Goal: Transaction & Acquisition: Purchase product/service

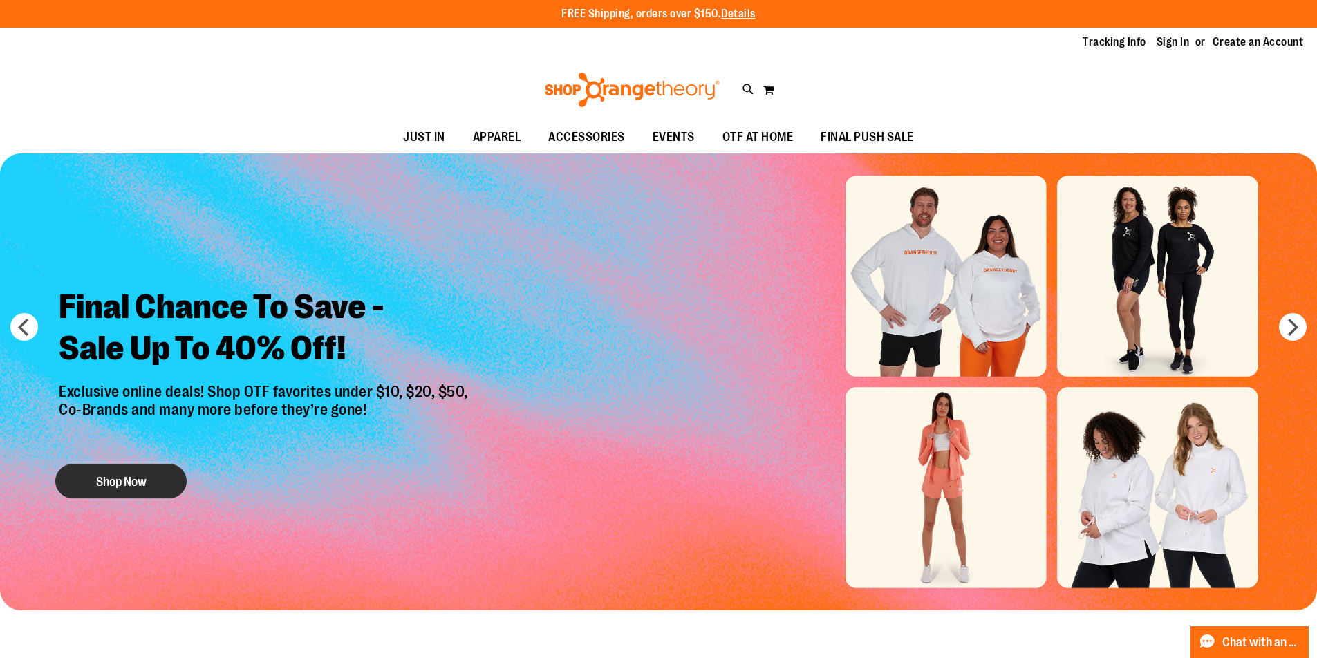
type input "**********"
click at [117, 472] on button "Shop Now" at bounding box center [120, 481] width 131 height 35
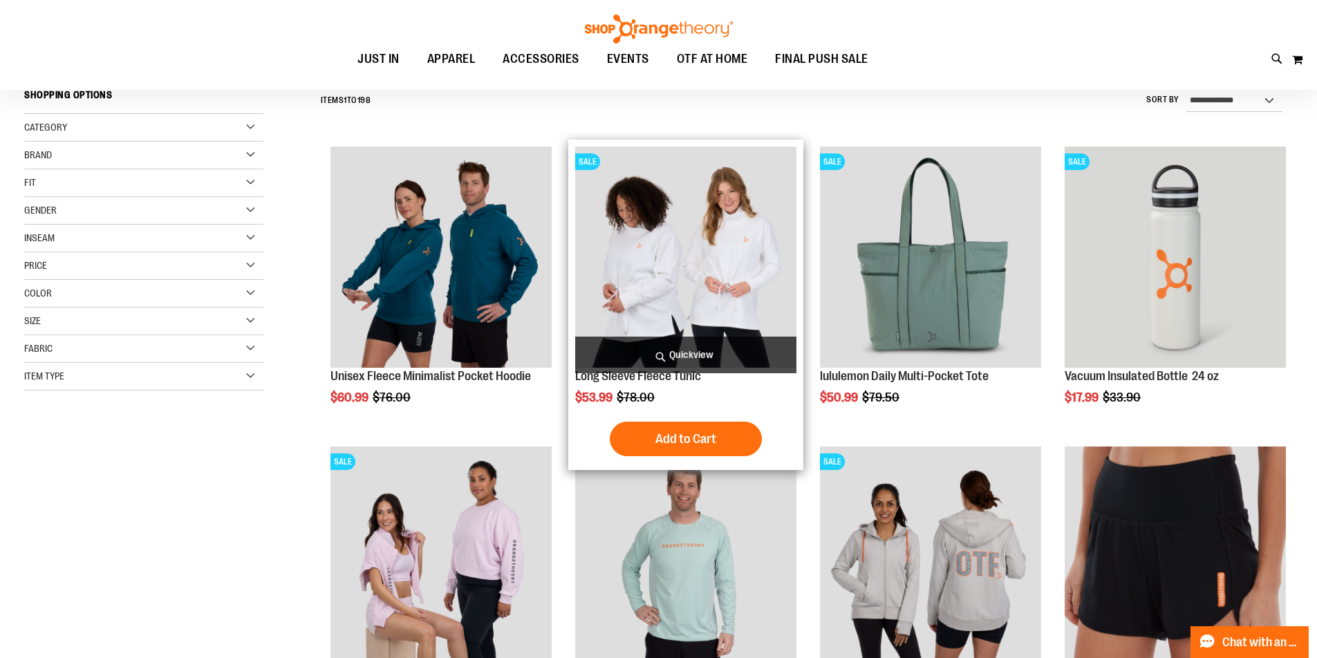
scroll to position [138, 0]
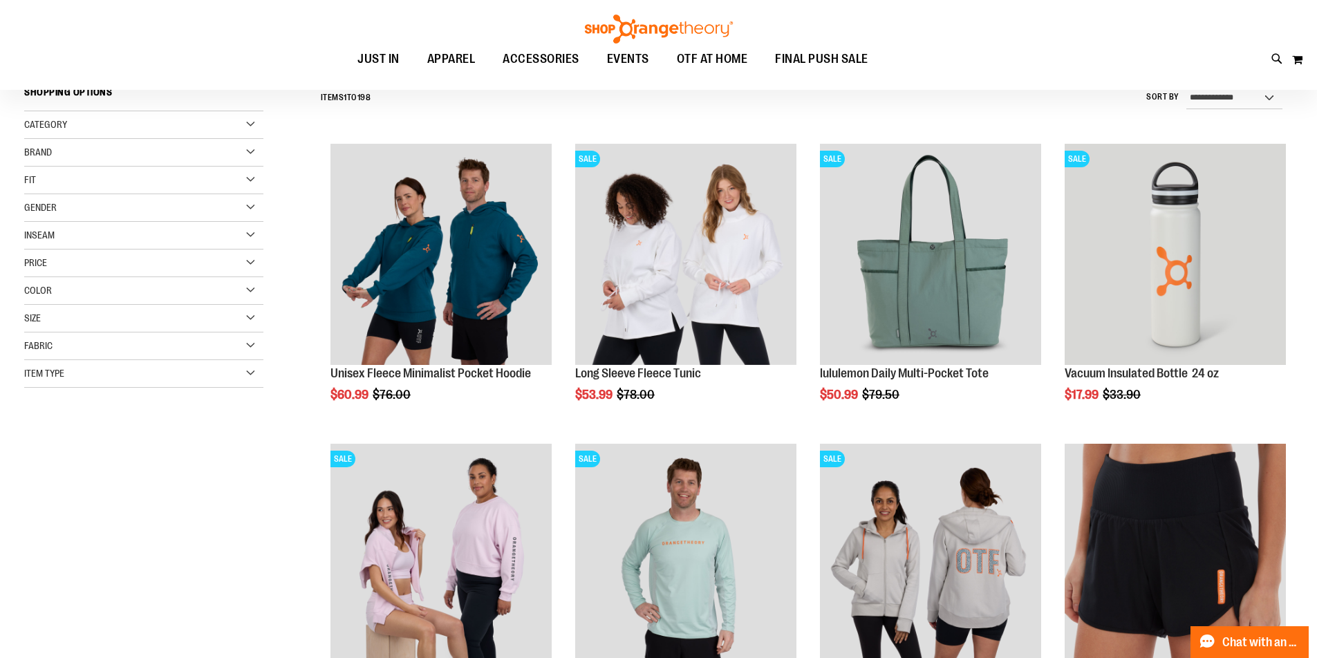
type input "**********"
click at [254, 203] on div "Gender" at bounding box center [143, 208] width 239 height 28
click at [30, 252] on link "Women 110 items" at bounding box center [136, 250] width 230 height 15
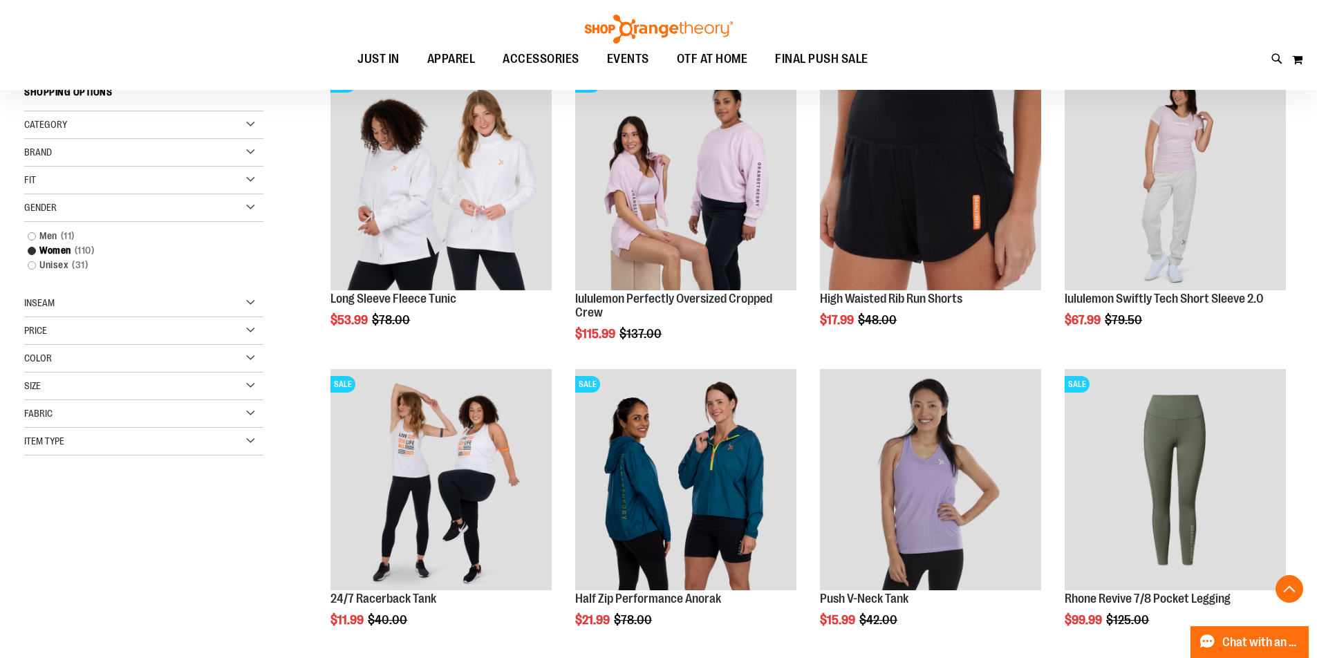
scroll to position [267, 0]
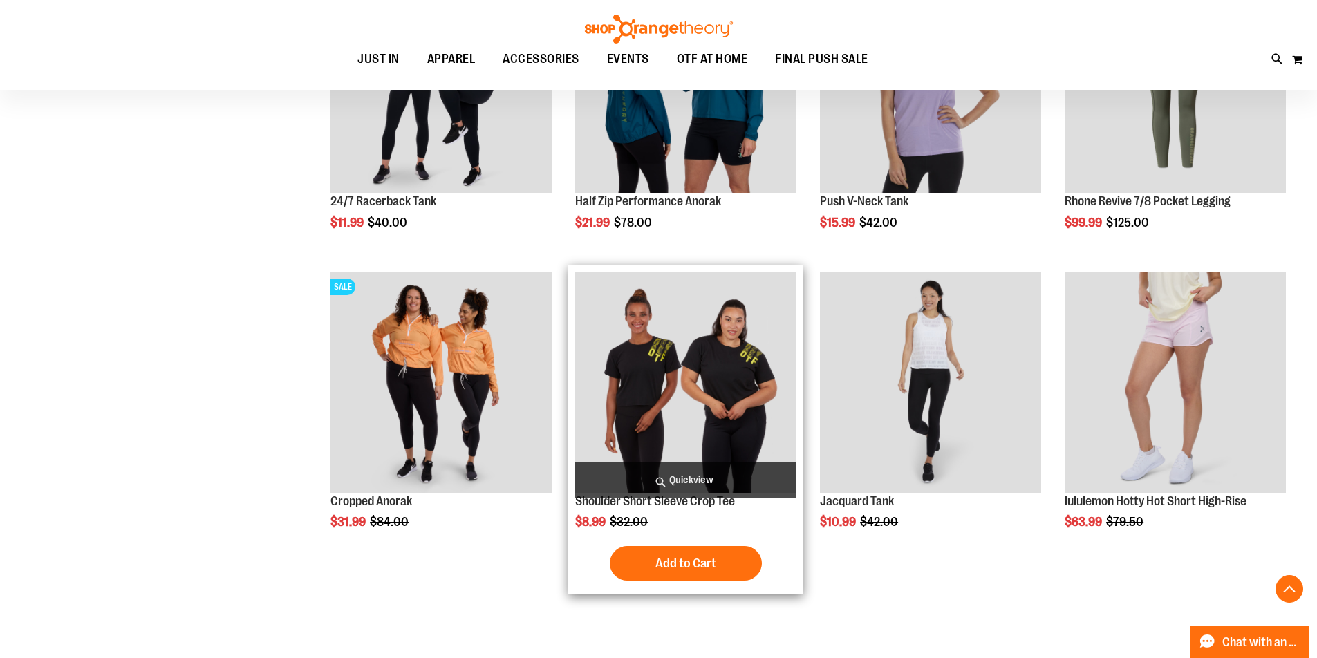
scroll to position [463, 0]
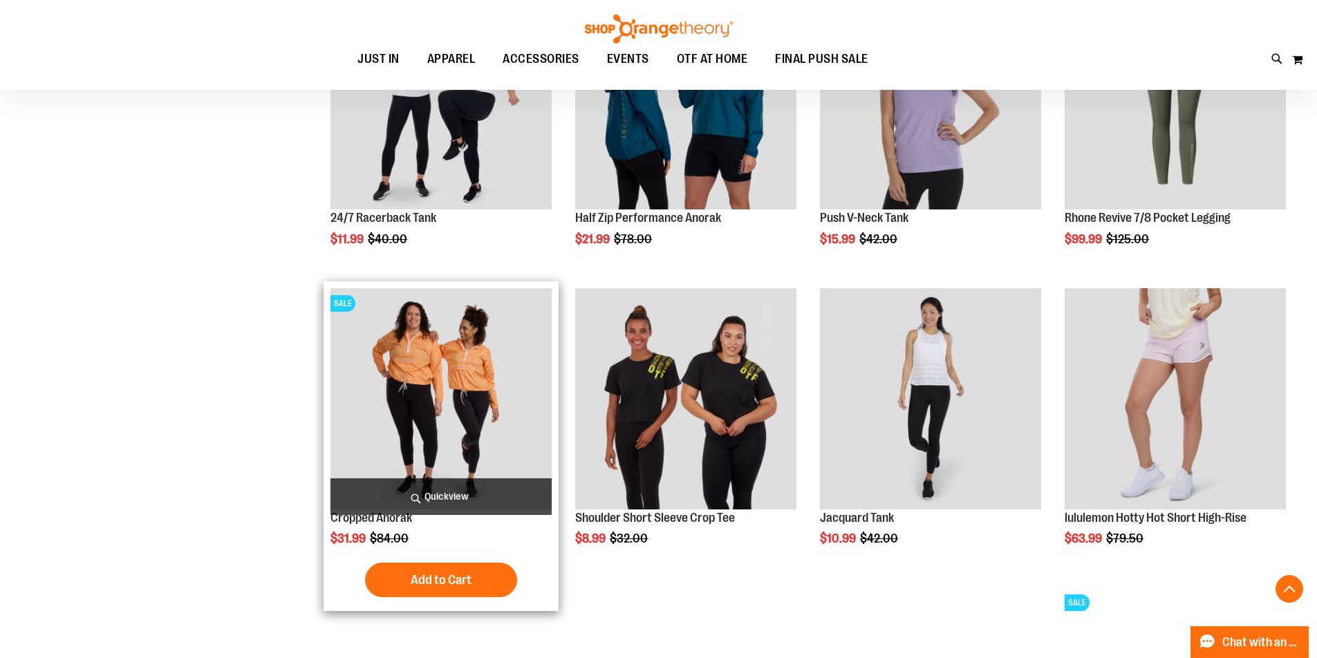
scroll to position [601, 0]
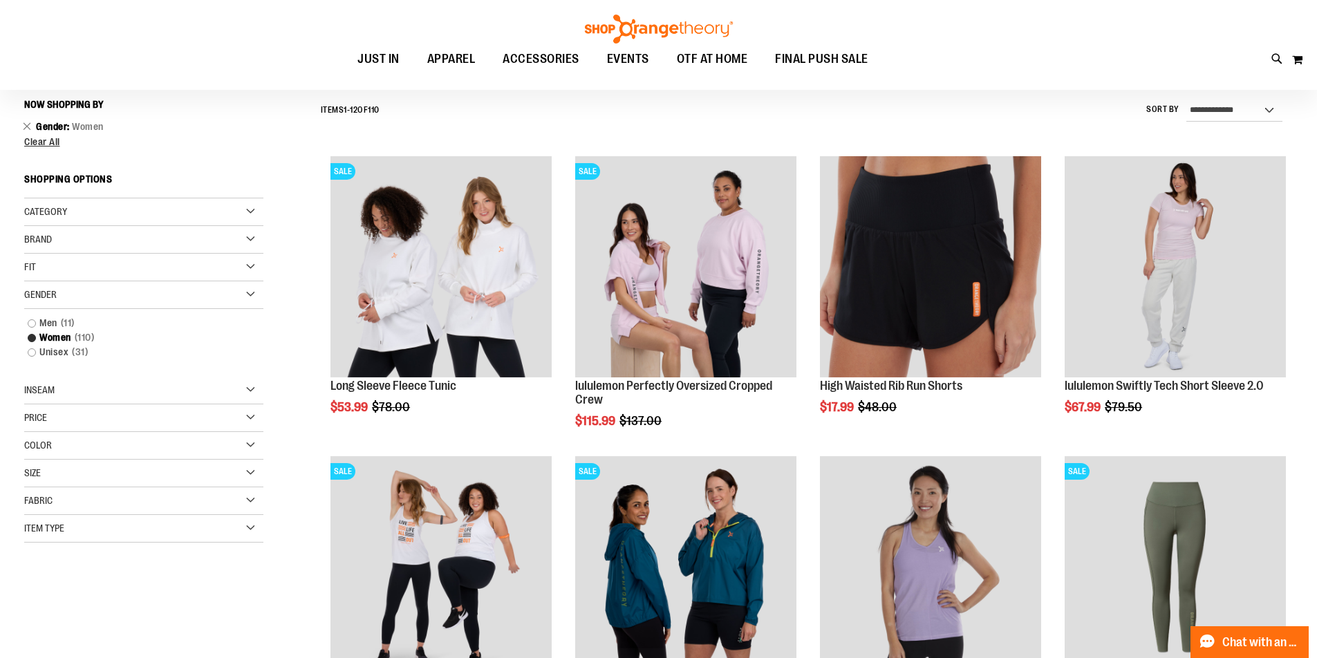
scroll to position [138, 0]
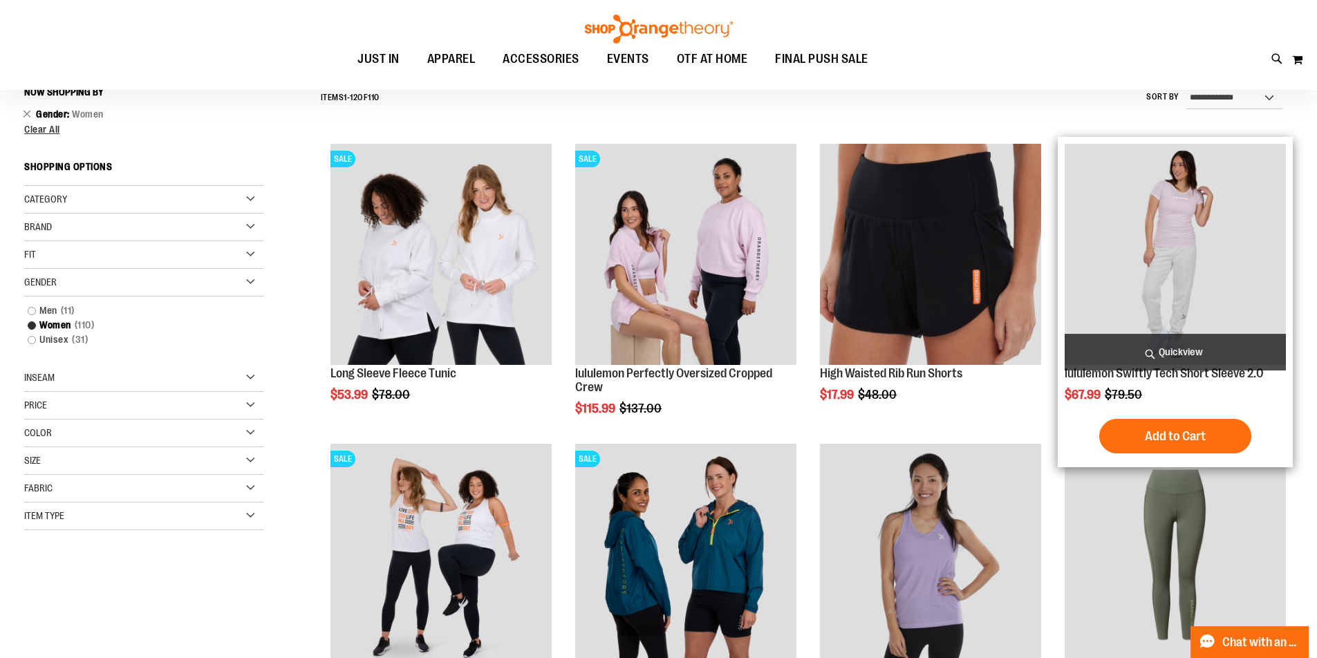
click at [1180, 277] on img "product" at bounding box center [1175, 254] width 221 height 221
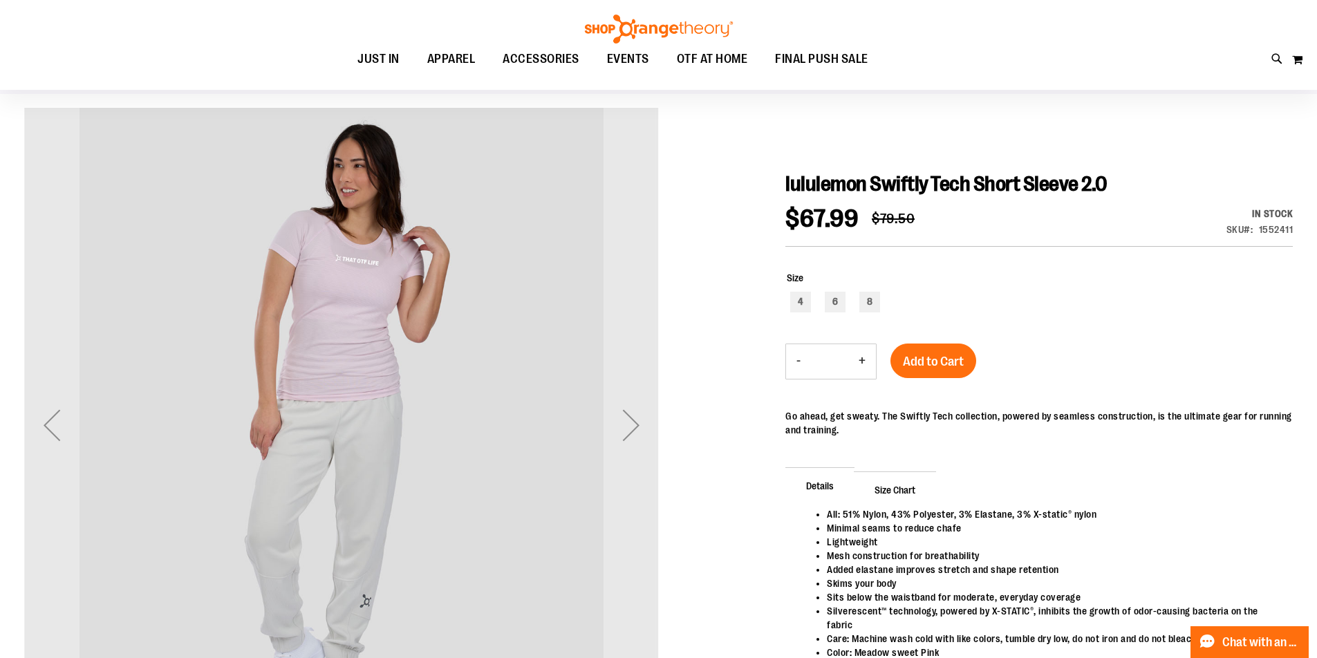
scroll to position [68, 0]
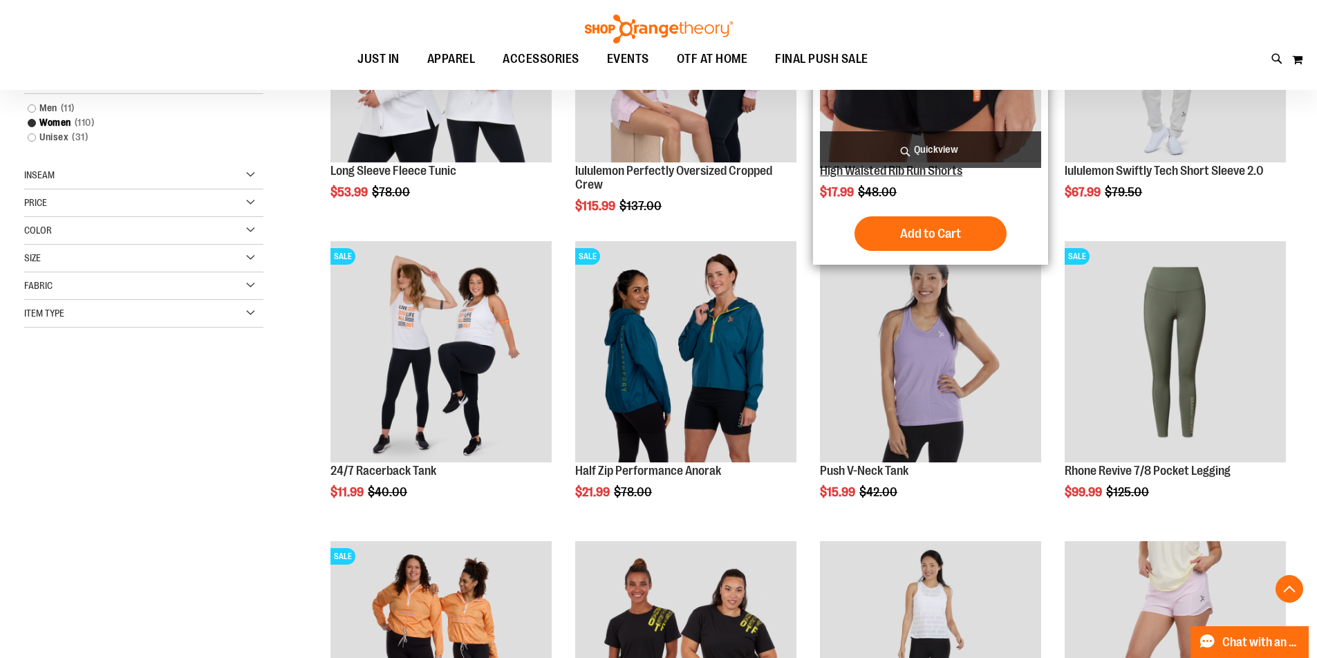
scroll to position [341, 0]
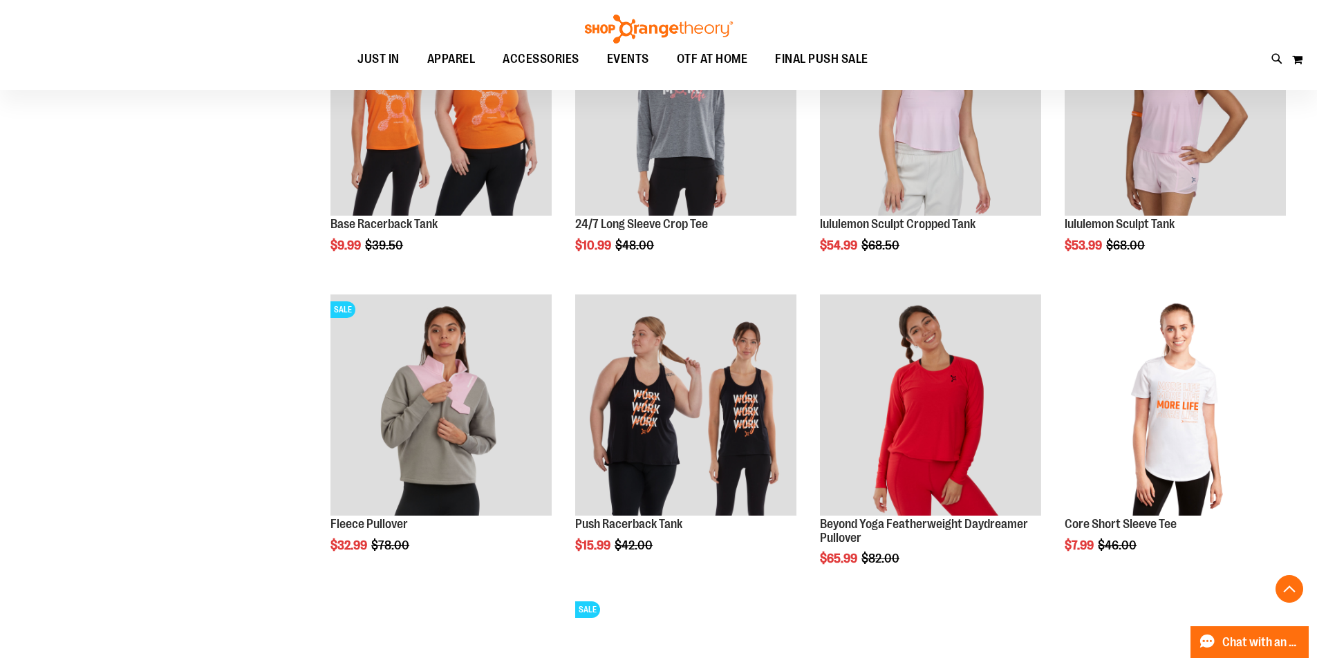
scroll to position [1240, 0]
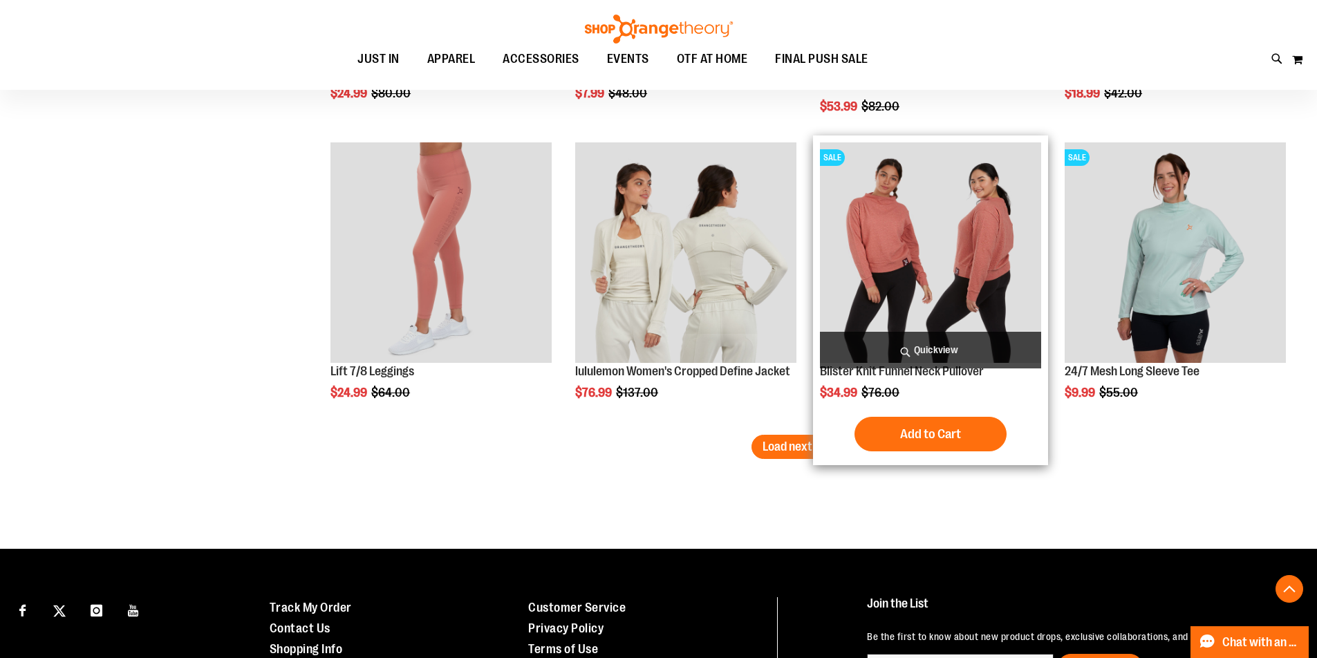
scroll to position [2484, 0]
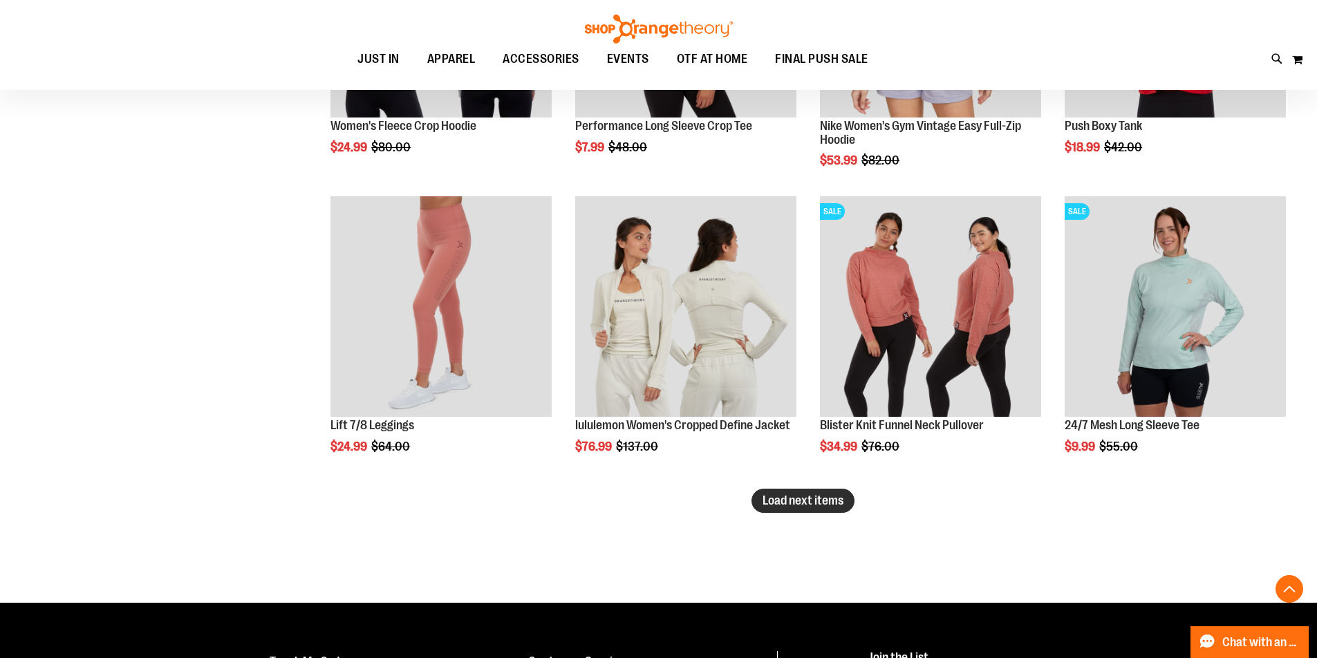
type input "**********"
click at [798, 504] on span "Load next items" at bounding box center [803, 501] width 81 height 14
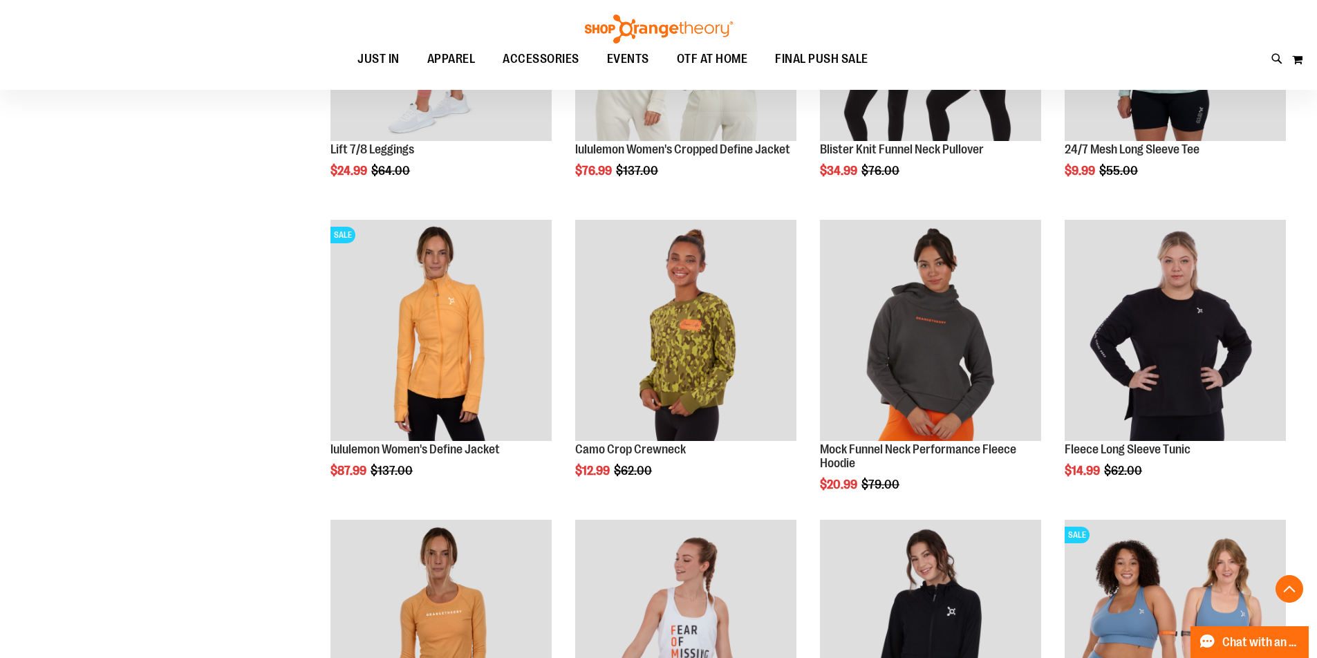
scroll to position [2761, 0]
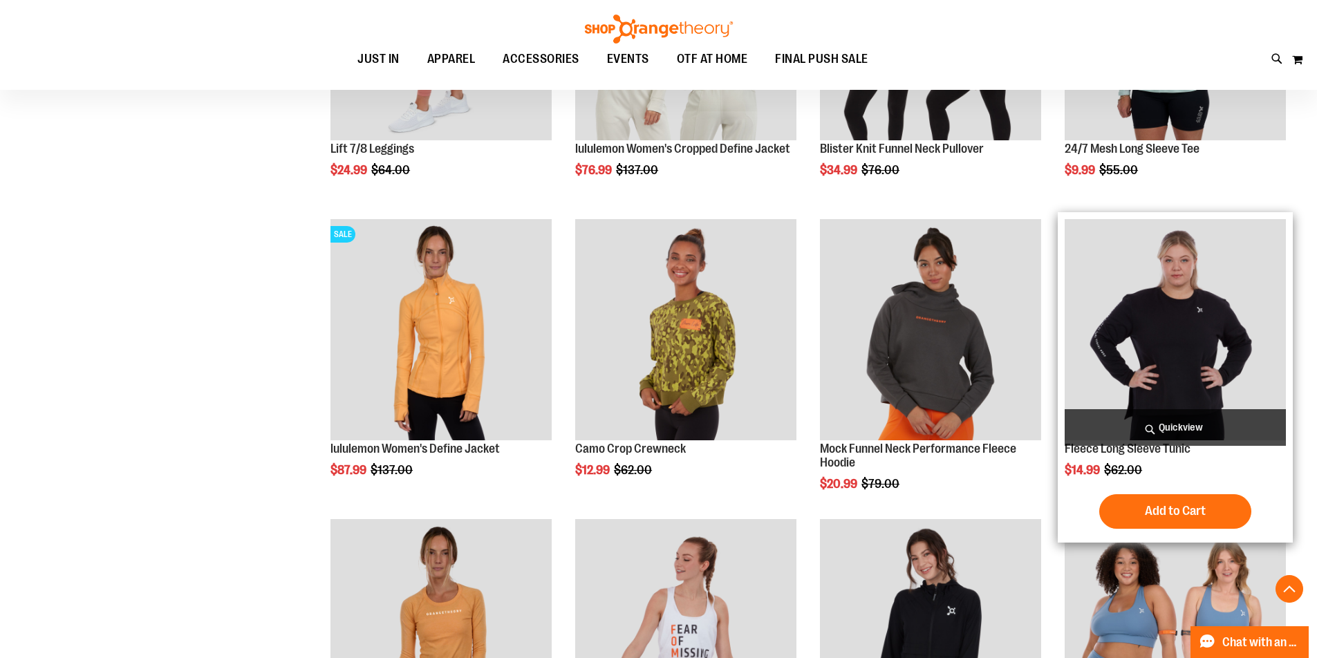
click at [1196, 338] on img "product" at bounding box center [1175, 329] width 221 height 221
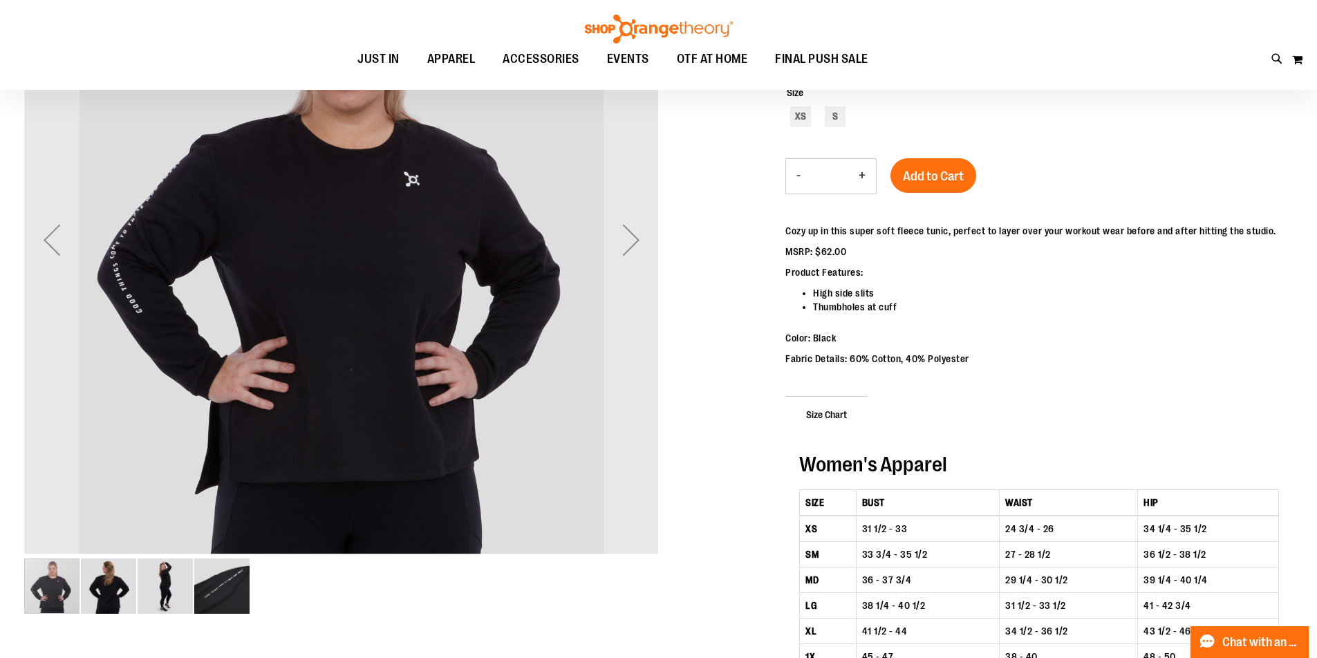
scroll to position [345, 0]
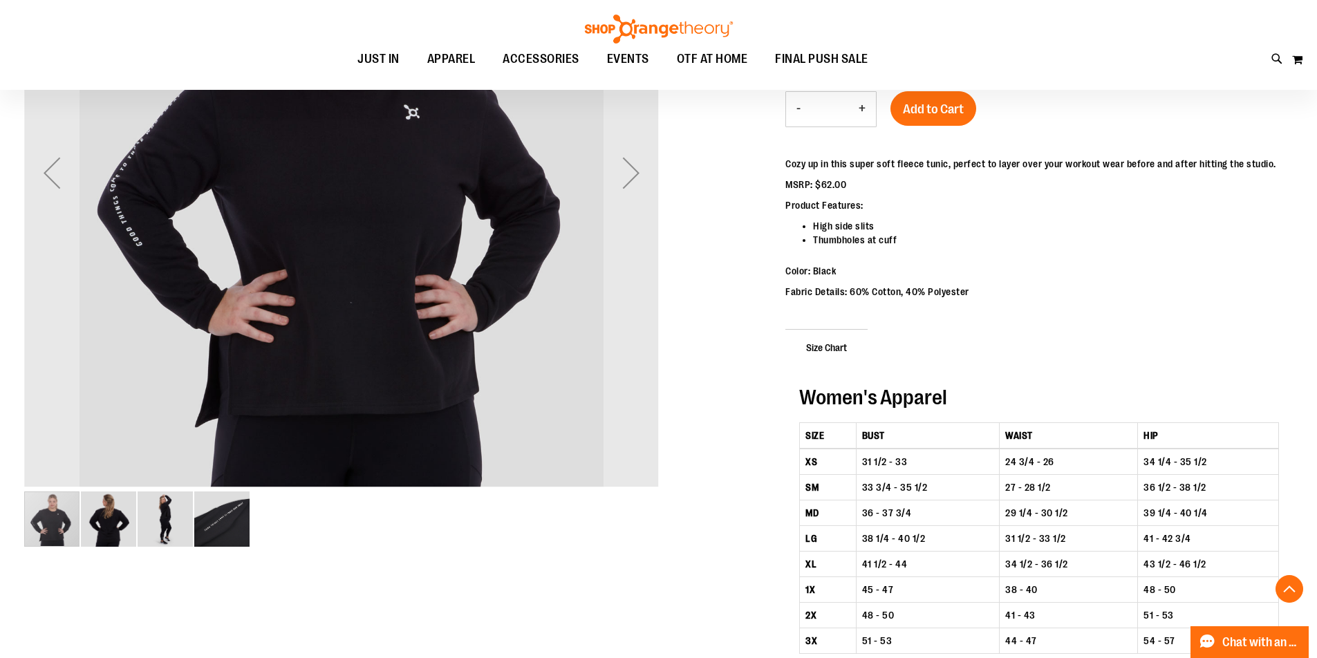
type input "**********"
click at [109, 513] on img "image 2 of 4" at bounding box center [108, 519] width 55 height 55
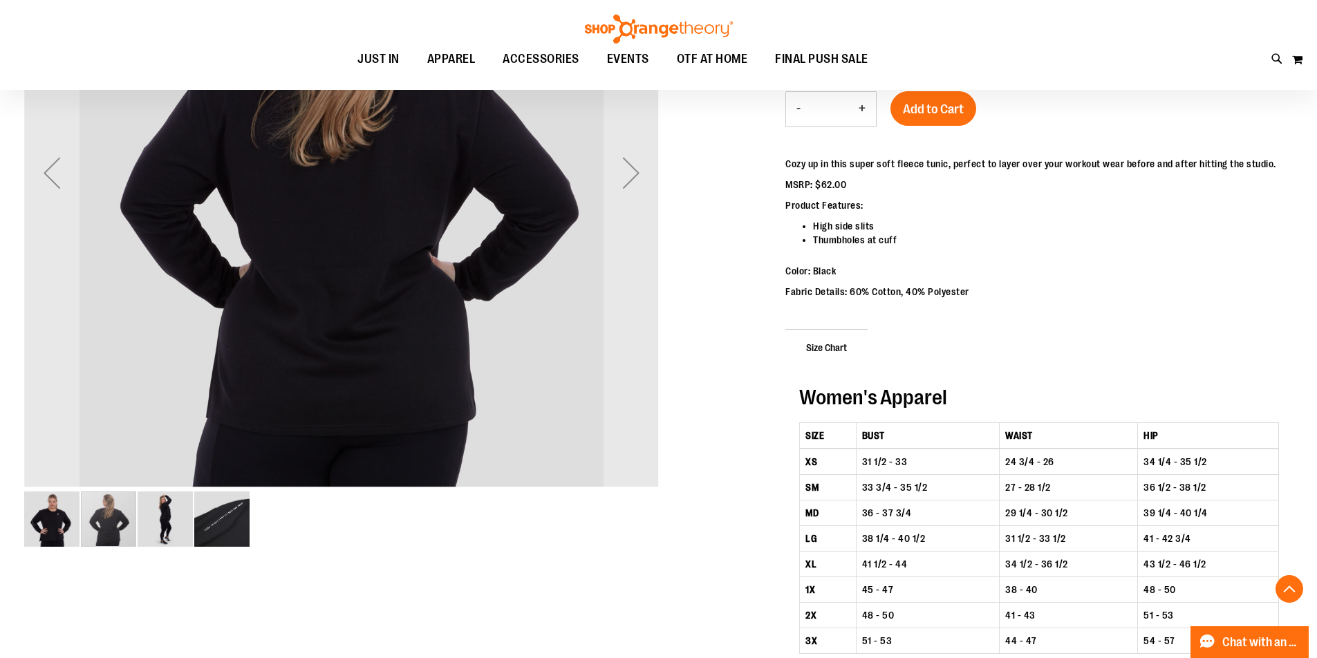
click at [151, 514] on img "image 3 of 4" at bounding box center [165, 519] width 55 height 55
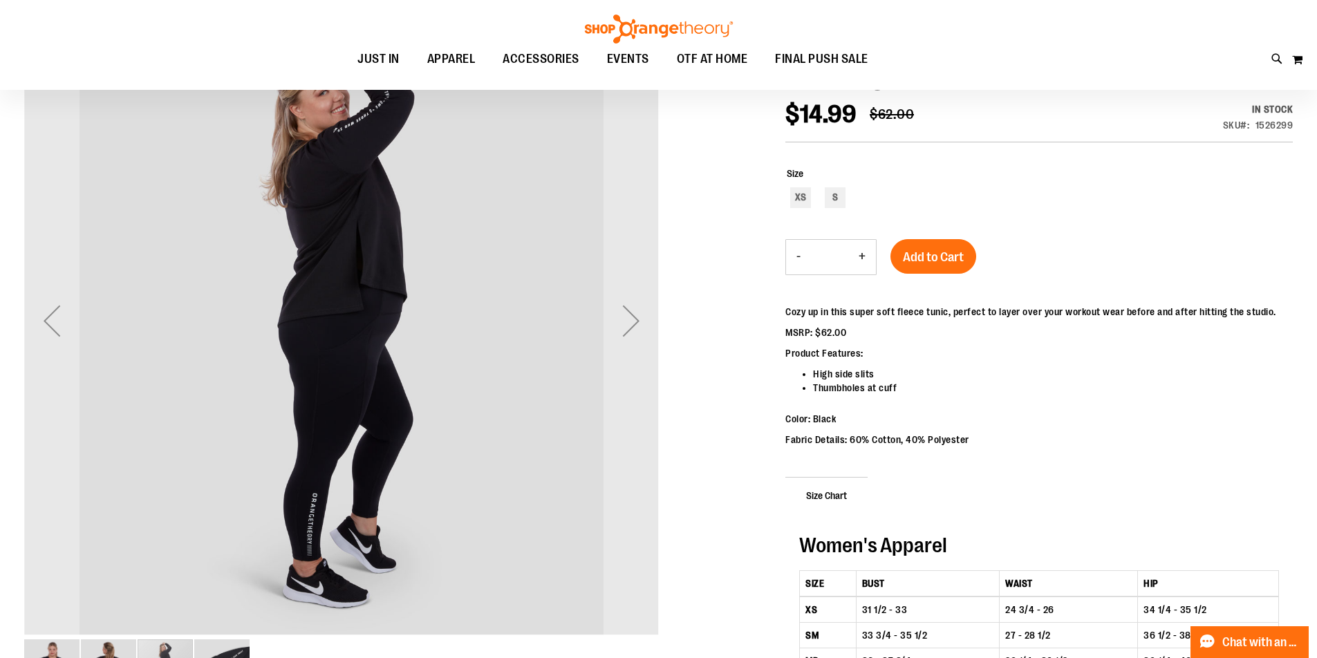
scroll to position [276, 0]
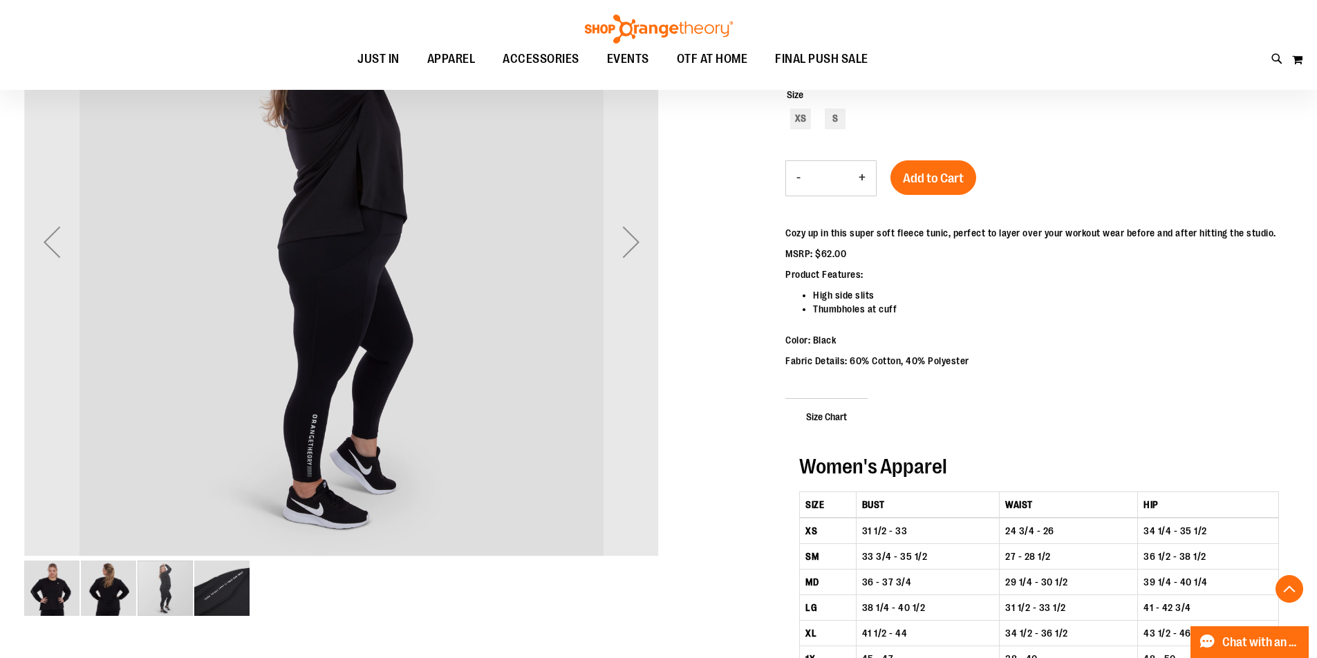
click at [221, 595] on img "image 4 of 4" at bounding box center [221, 588] width 55 height 55
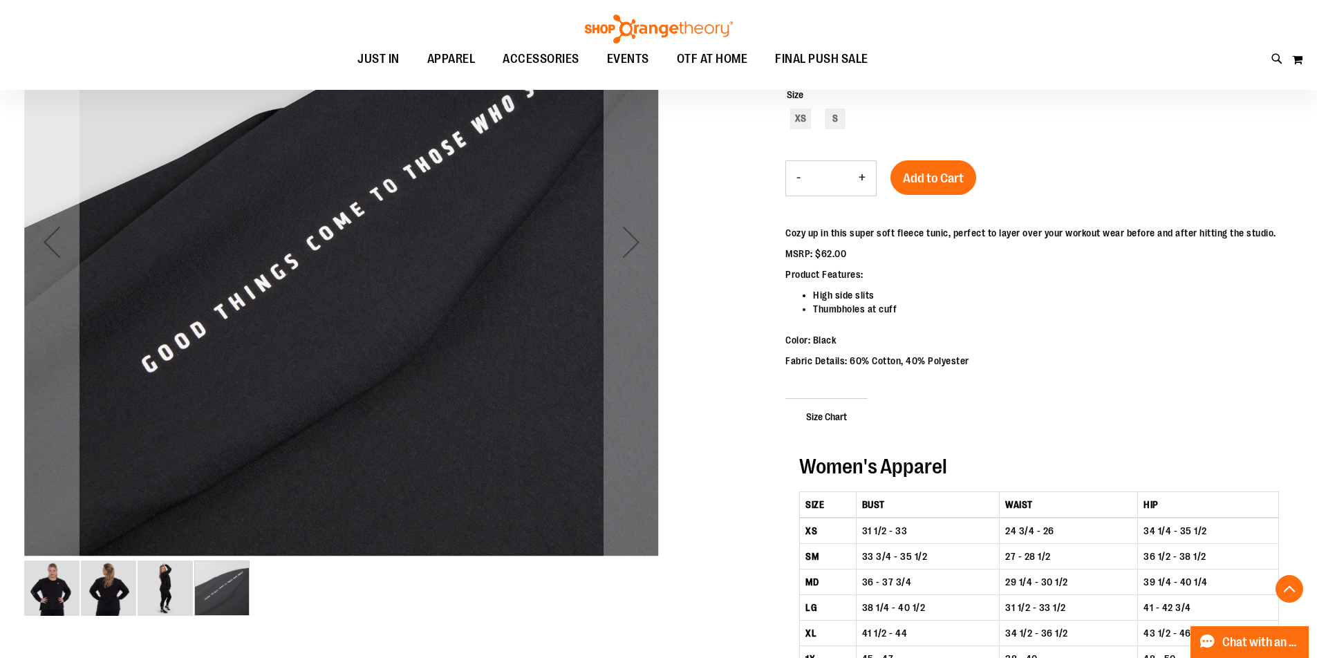
click at [55, 593] on img "image 1 of 4" at bounding box center [51, 588] width 55 height 55
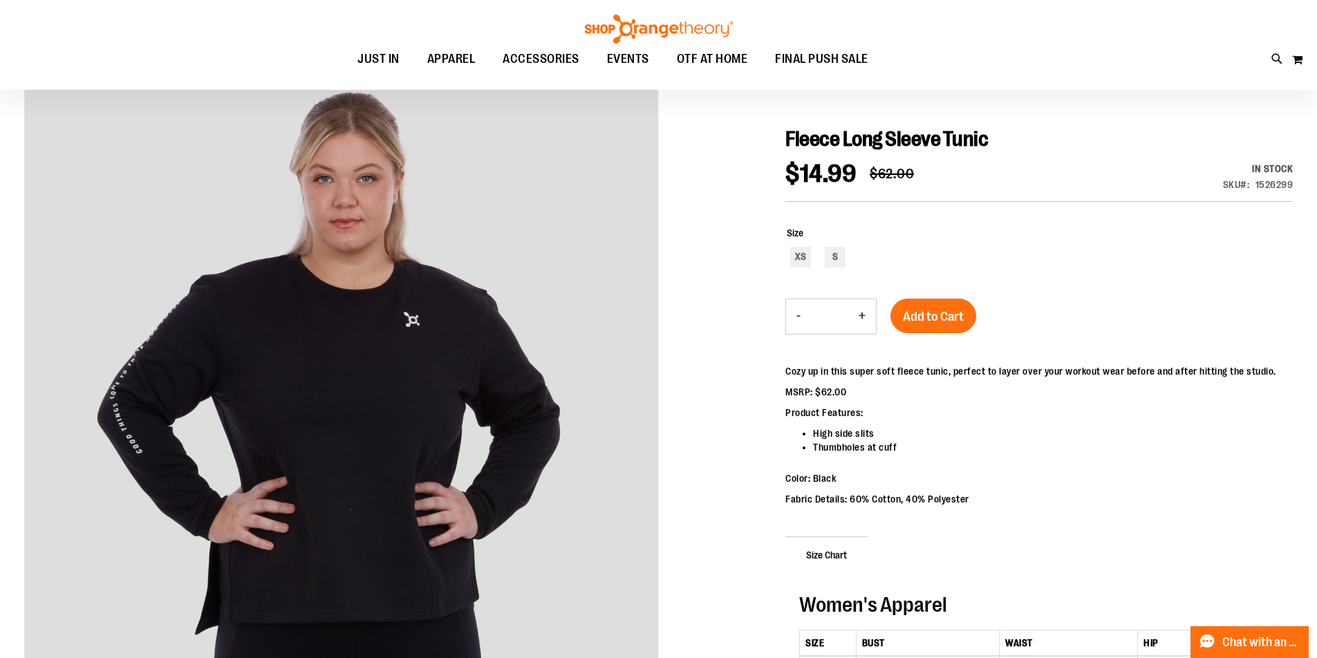
scroll to position [68, 0]
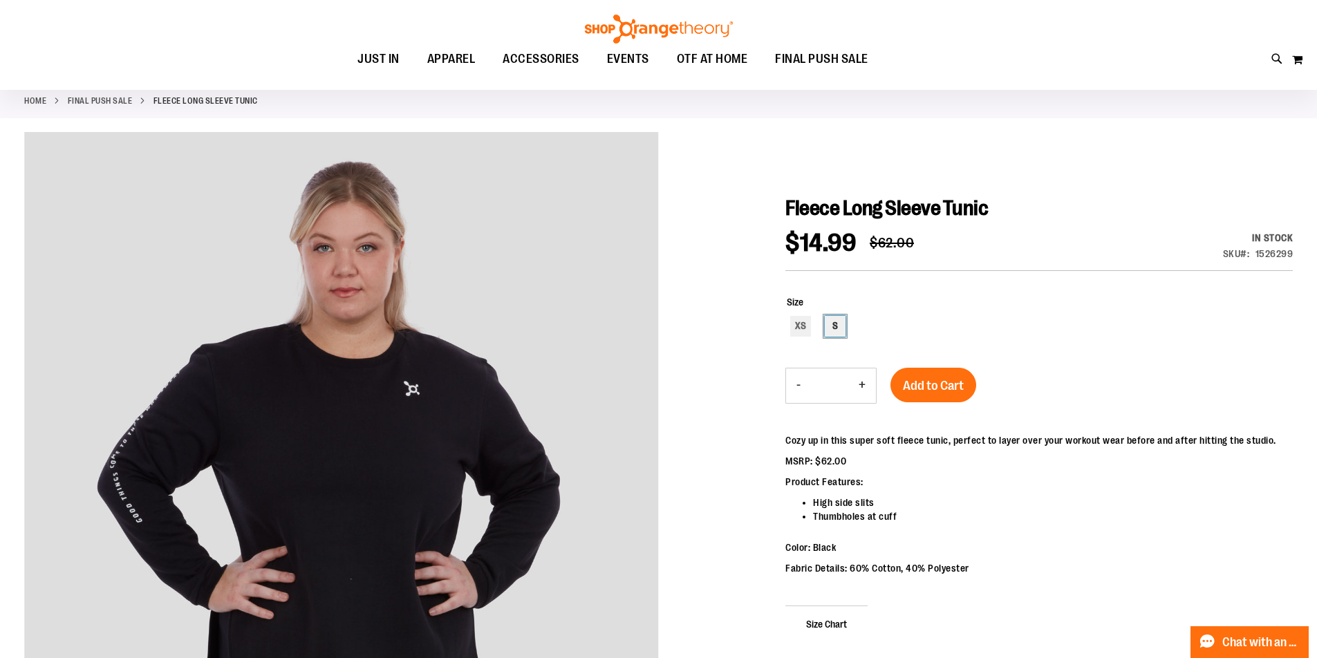
click at [833, 330] on div "S" at bounding box center [835, 326] width 21 height 21
type input "***"
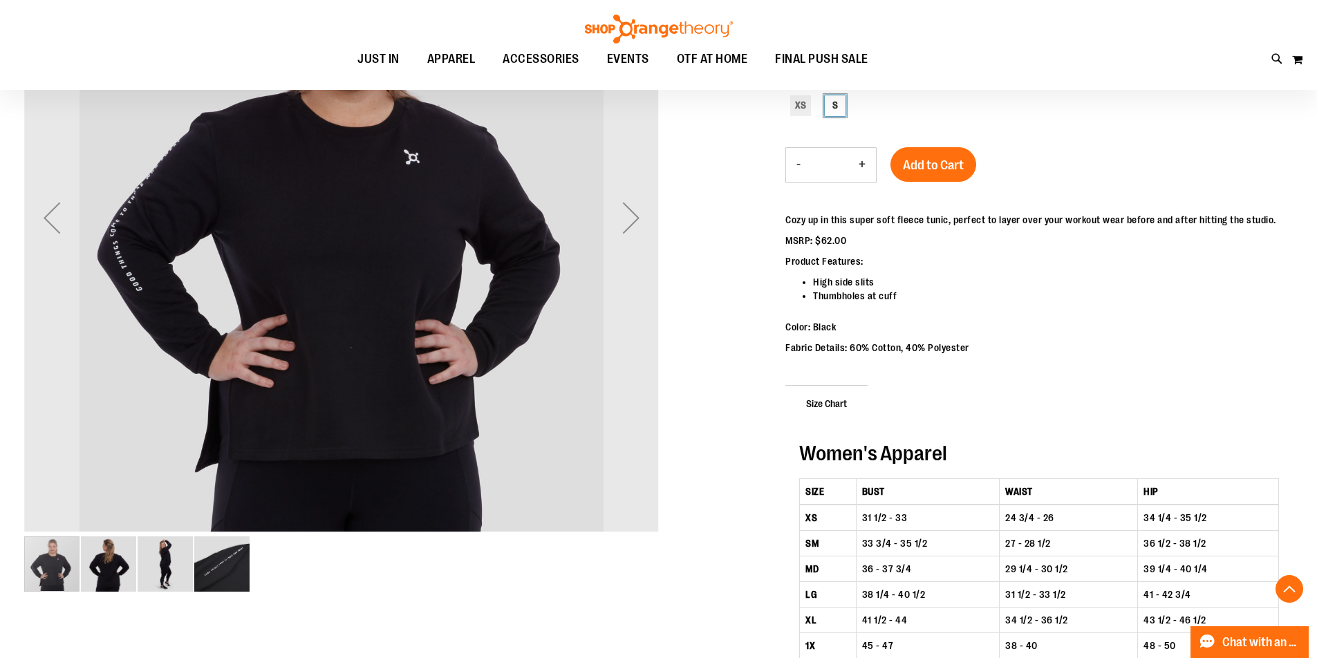
scroll to position [276, 0]
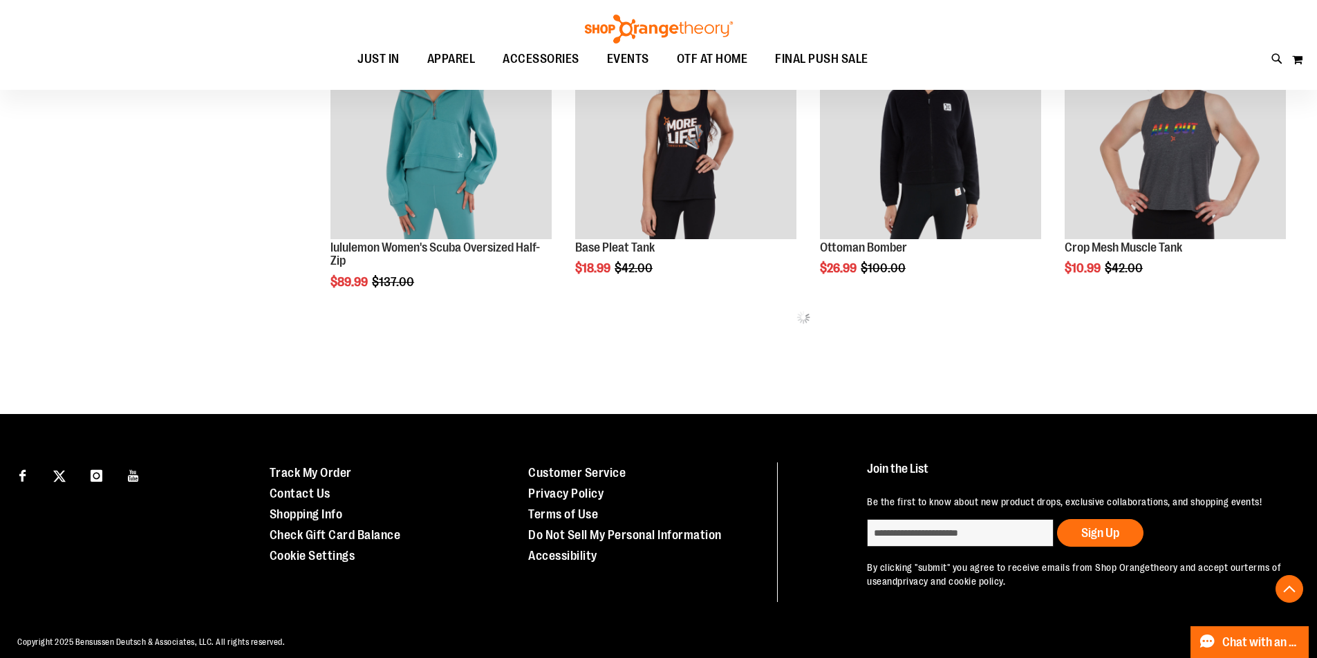
scroll to position [829, 0]
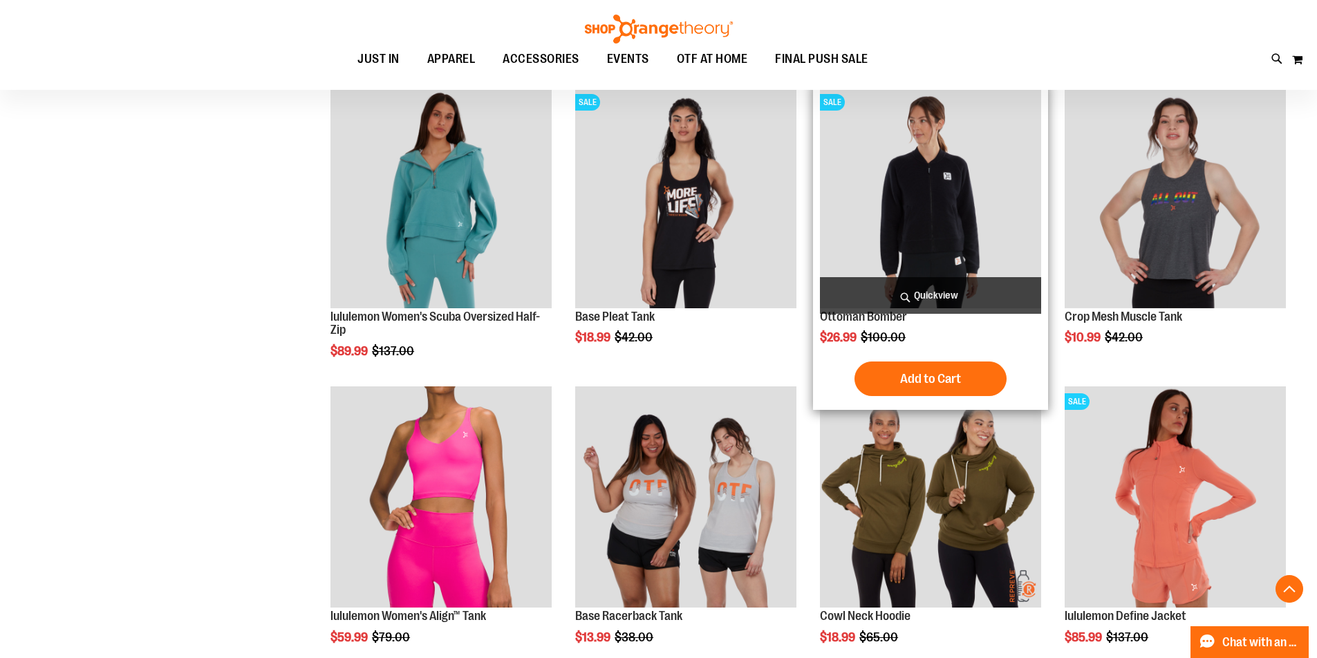
type input "**********"
click at [920, 205] on img "product" at bounding box center [930, 197] width 221 height 221
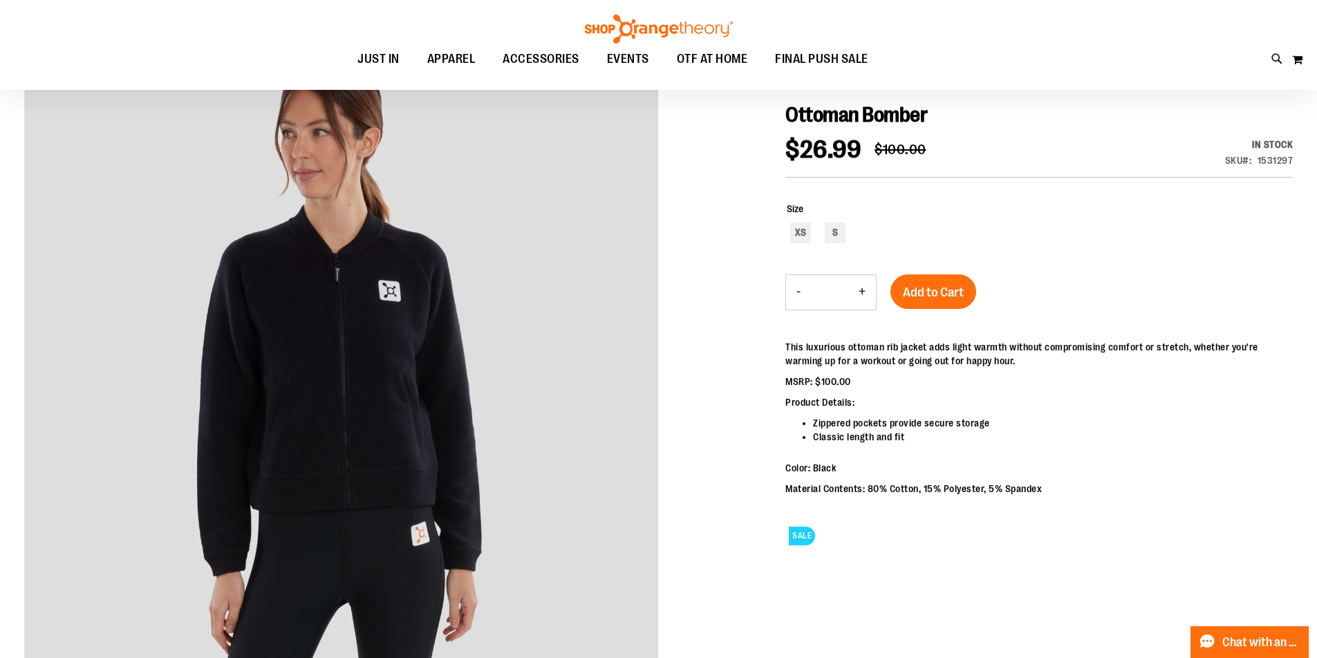
scroll to position [138, 0]
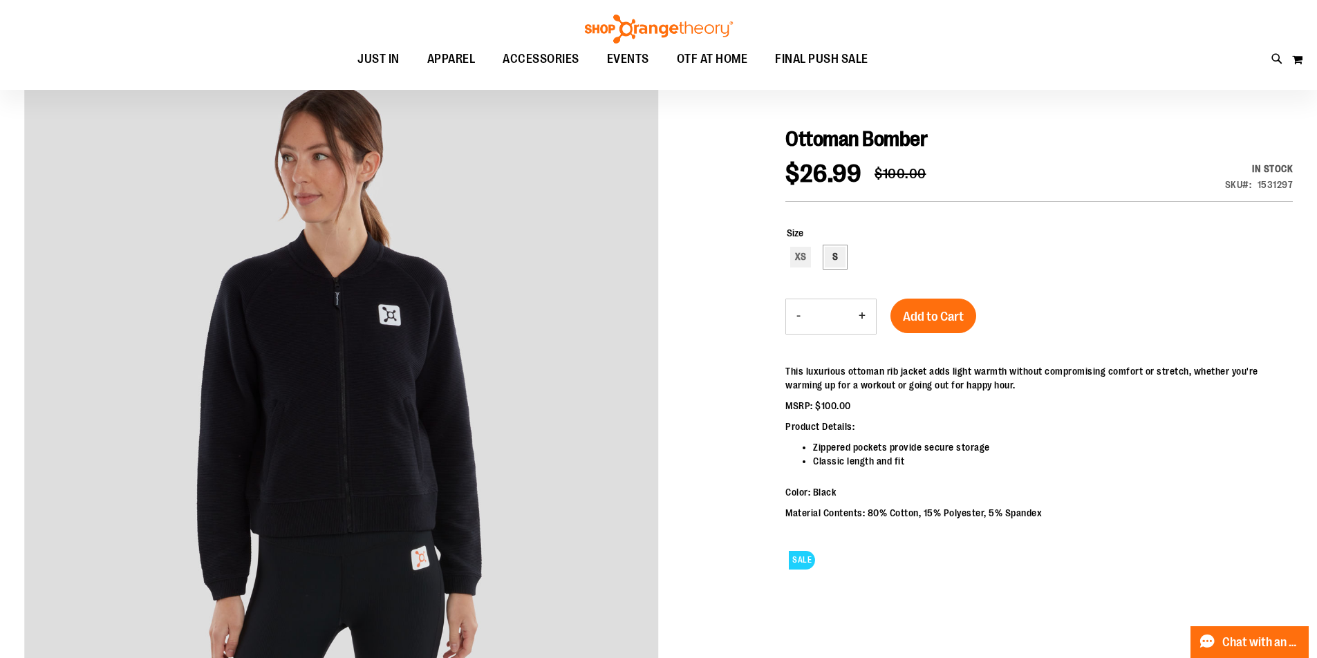
type input "**********"
click at [839, 255] on div "S" at bounding box center [835, 257] width 21 height 21
type input "***"
click at [839, 259] on div "S" at bounding box center [835, 257] width 21 height 21
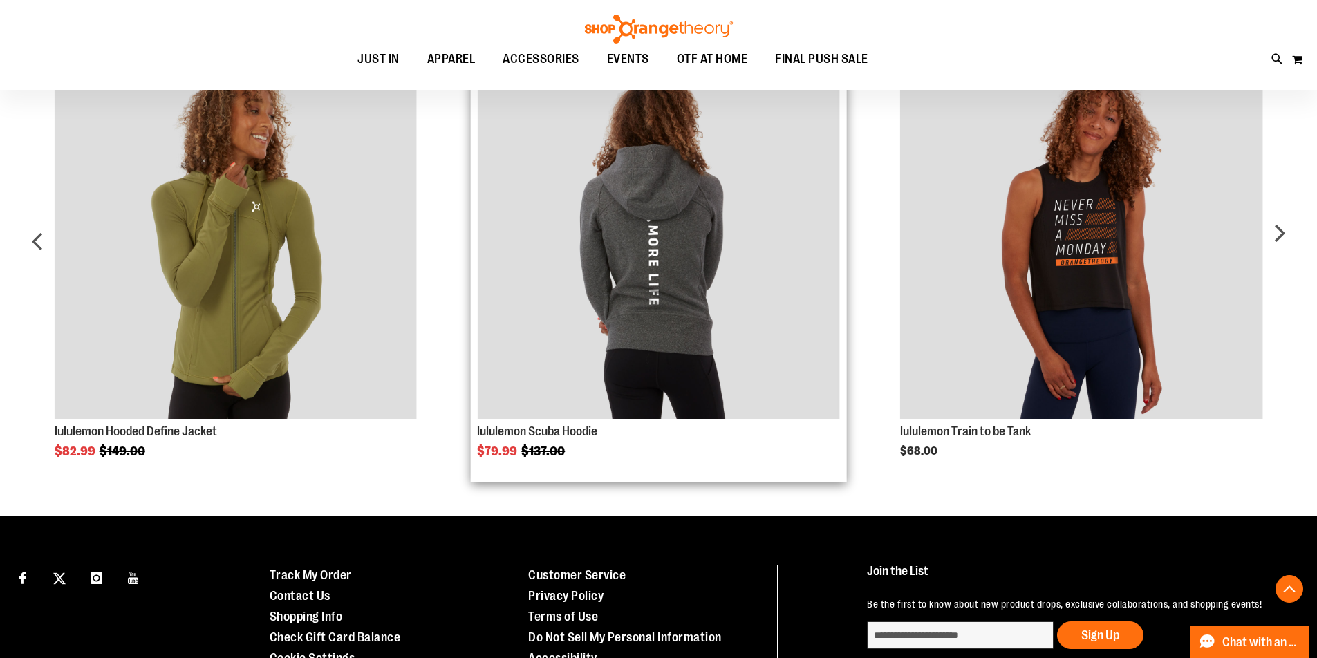
scroll to position [968, 0]
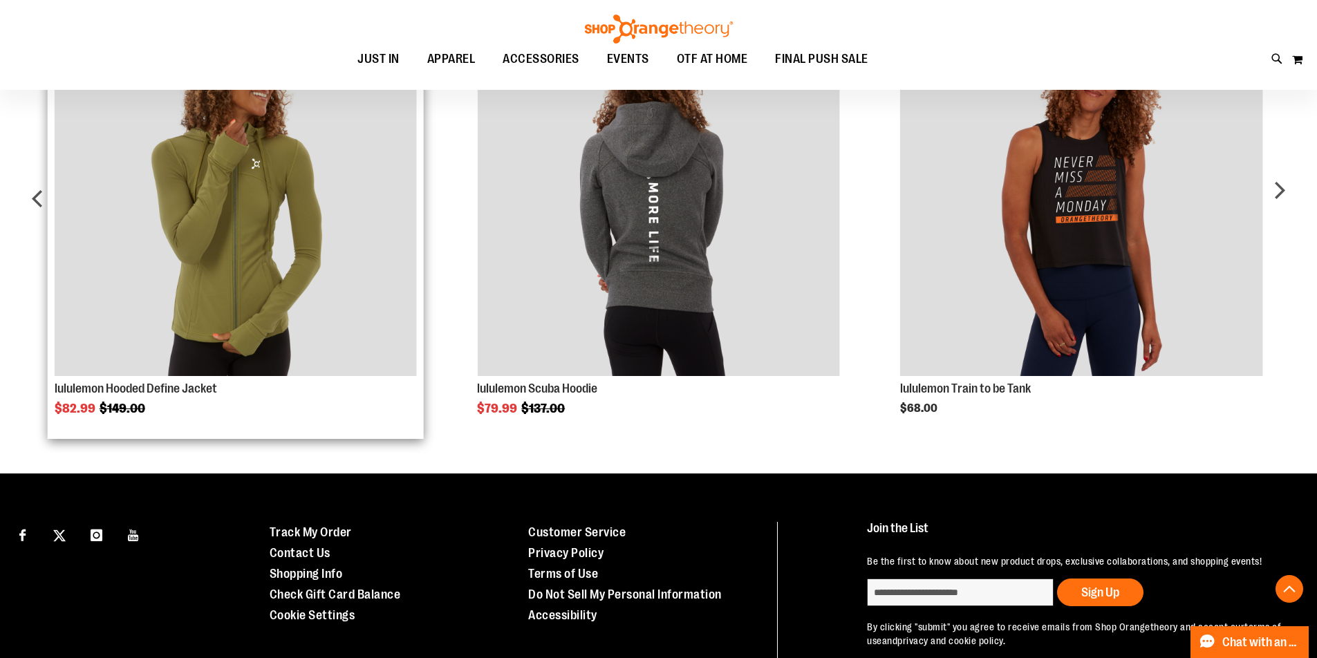
click at [249, 284] on img "Product Page Link" at bounding box center [236, 195] width 362 height 362
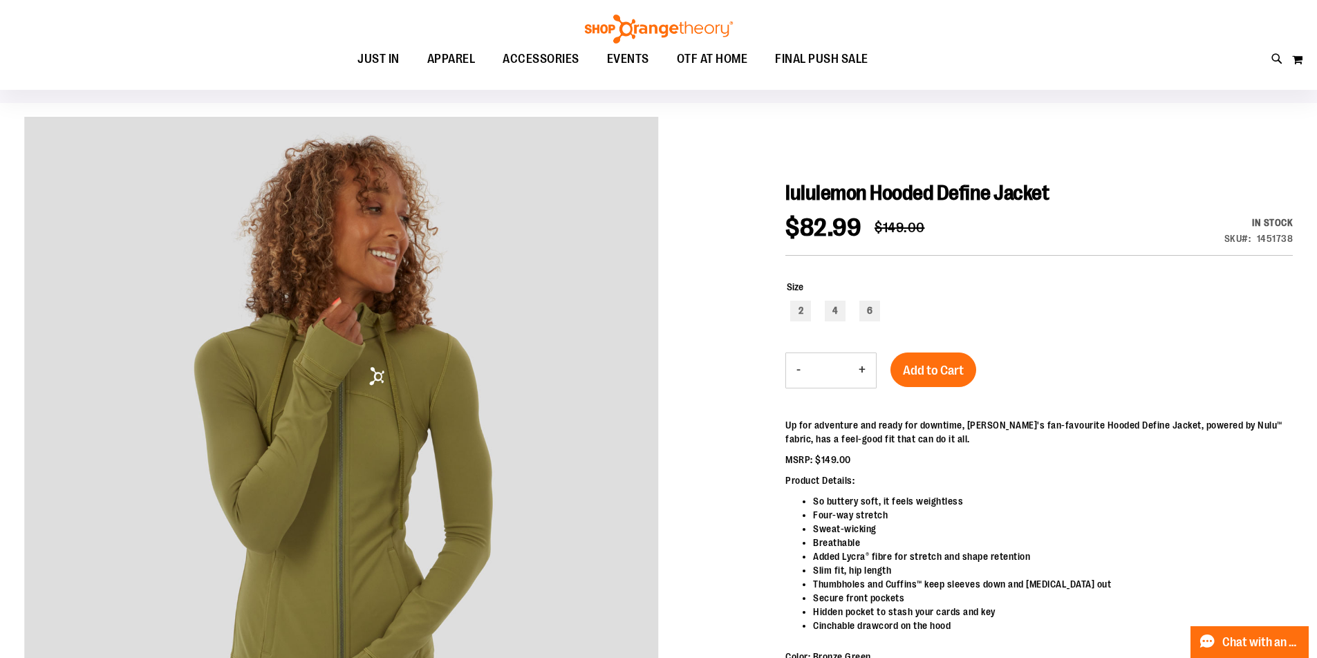
scroll to position [68, 0]
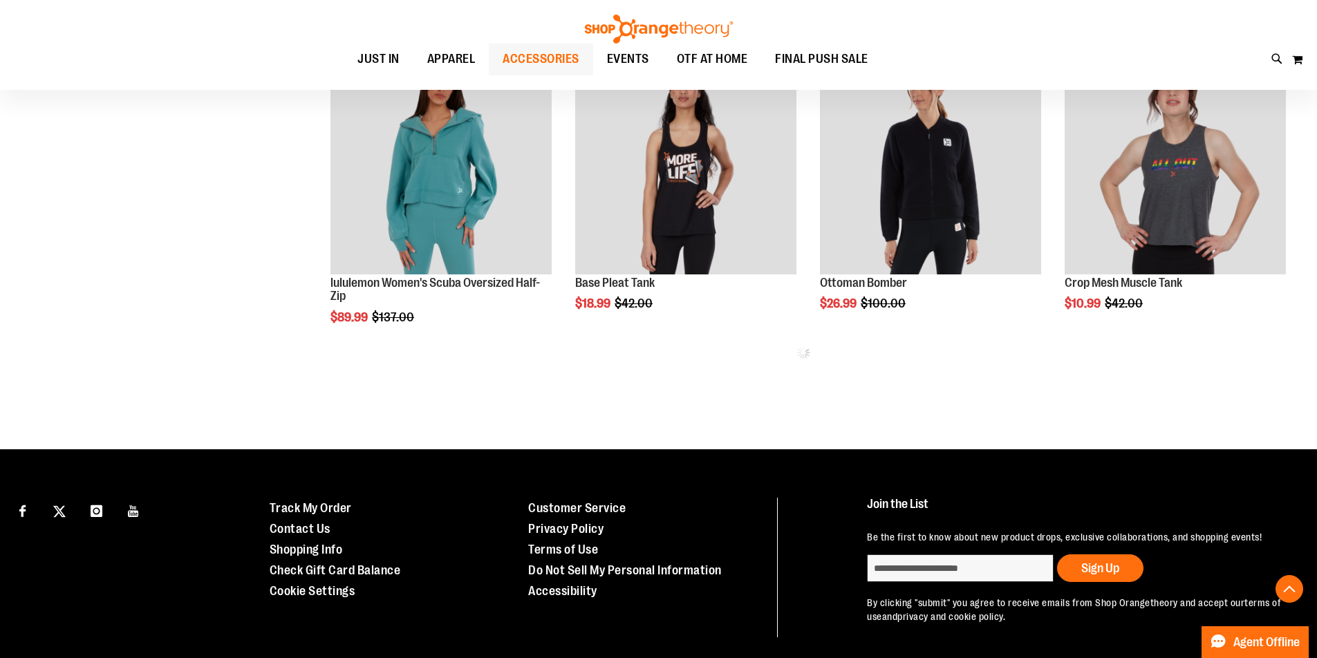
scroll to position [676, 0]
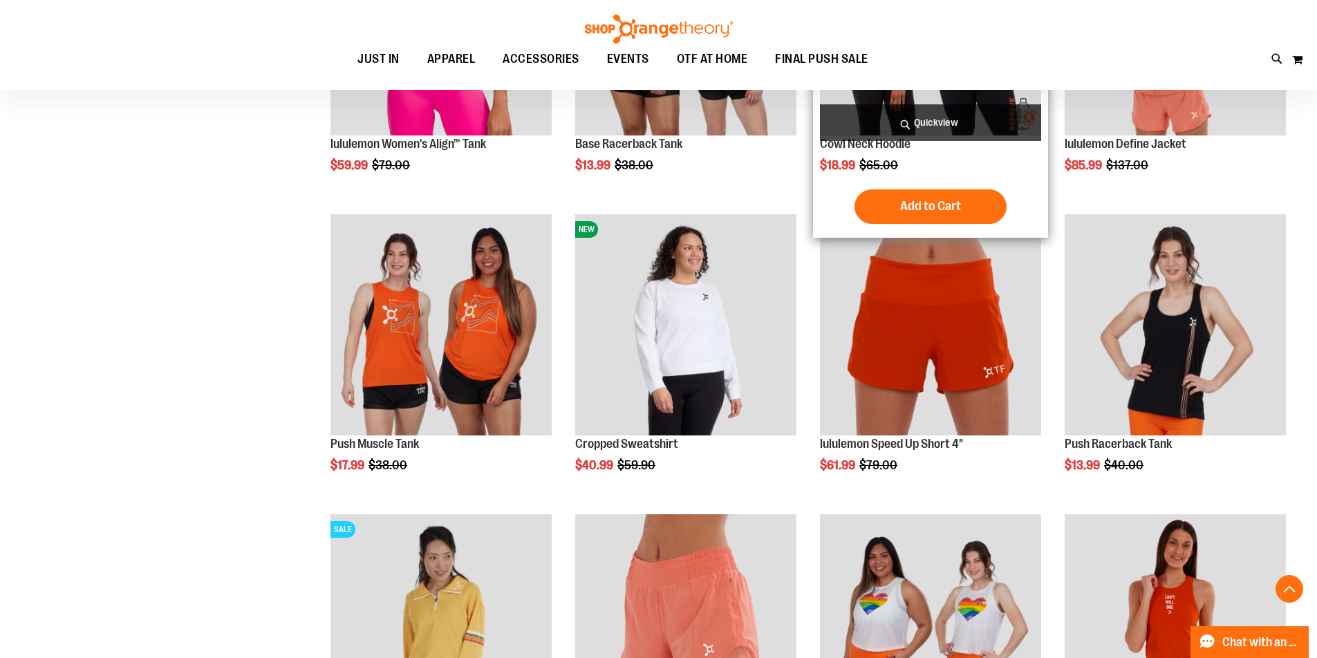
scroll to position [1160, 0]
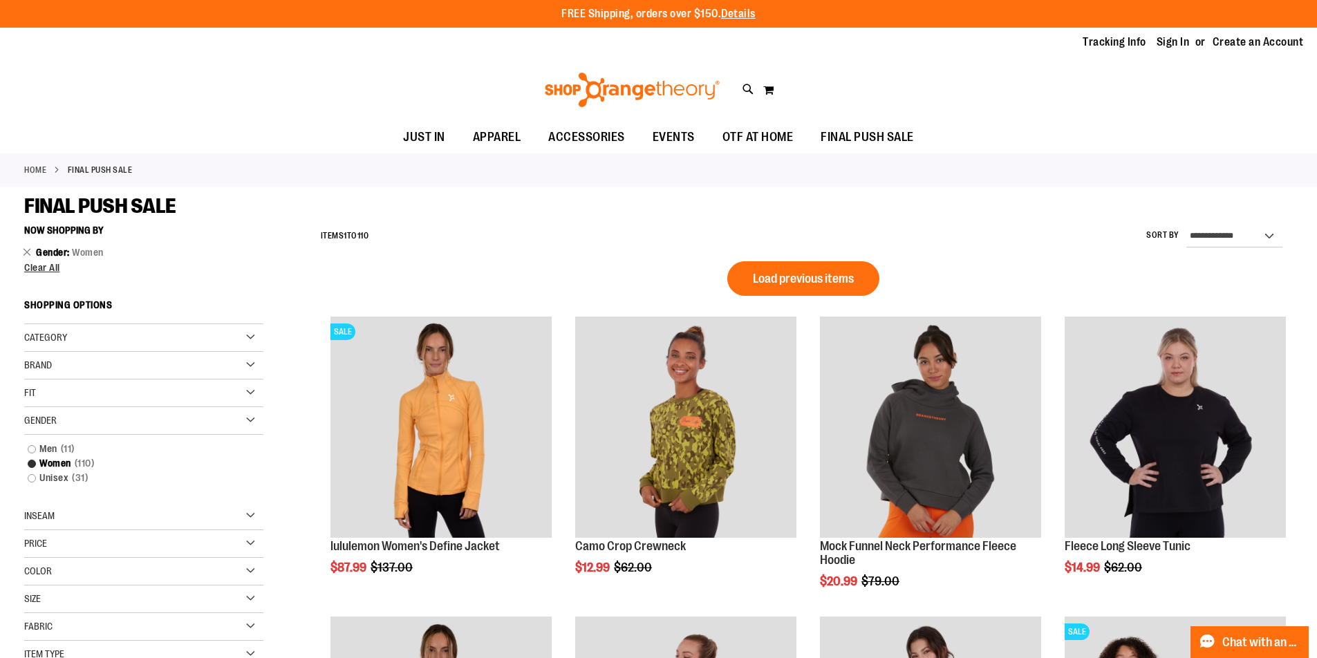
type input "**********"
click at [132, 331] on div "Category" at bounding box center [143, 338] width 239 height 28
click at [118, 473] on div "Fit" at bounding box center [143, 476] width 239 height 28
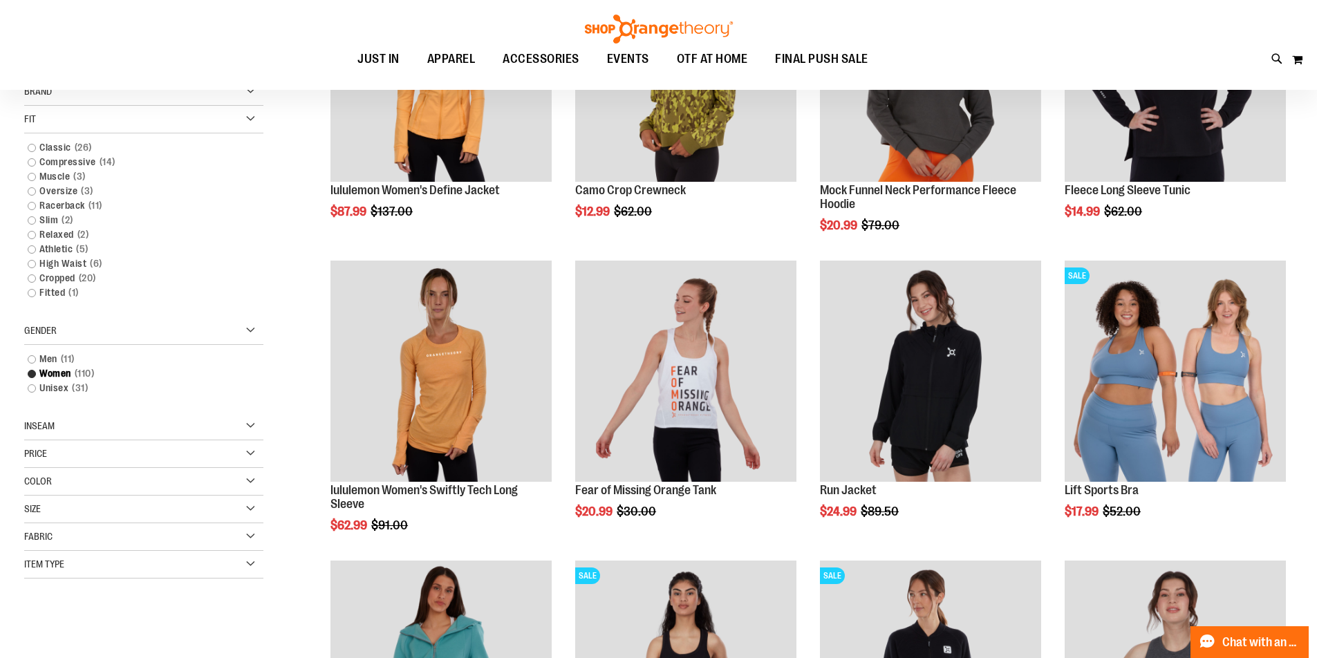
scroll to position [207, 0]
